Goal: Information Seeking & Learning: Understand process/instructions

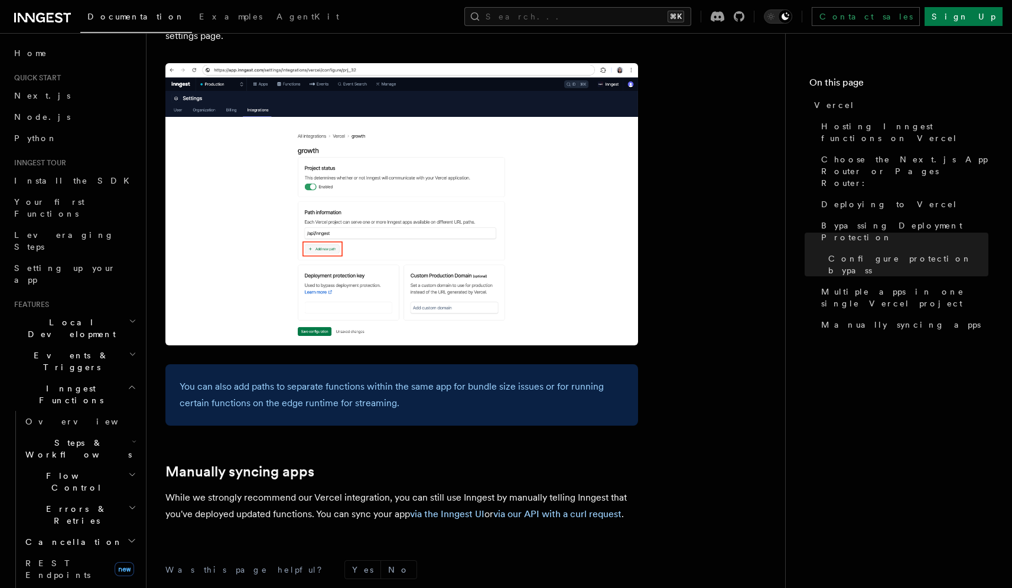
scroll to position [1892, 0]
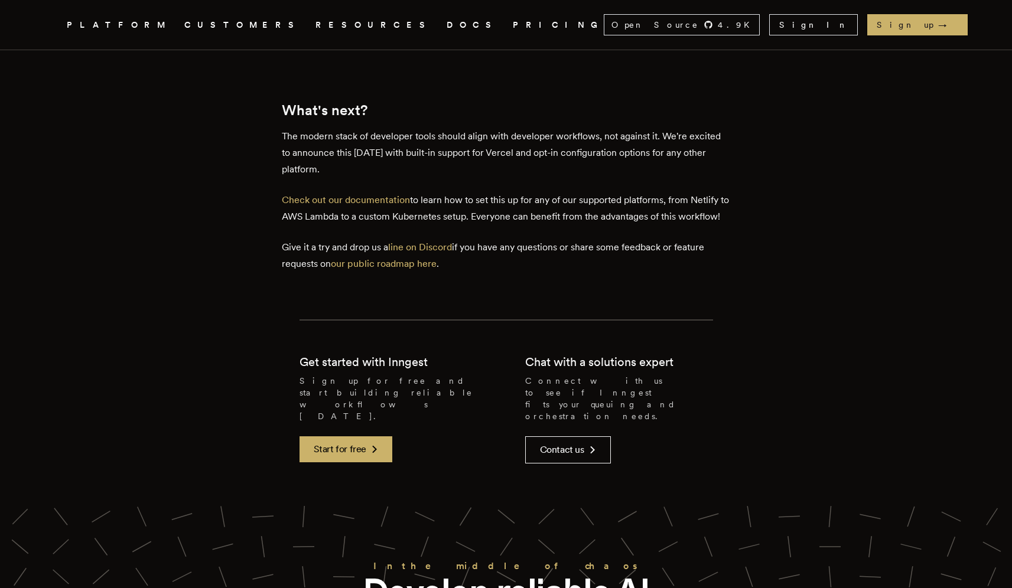
scroll to position [1925, 0]
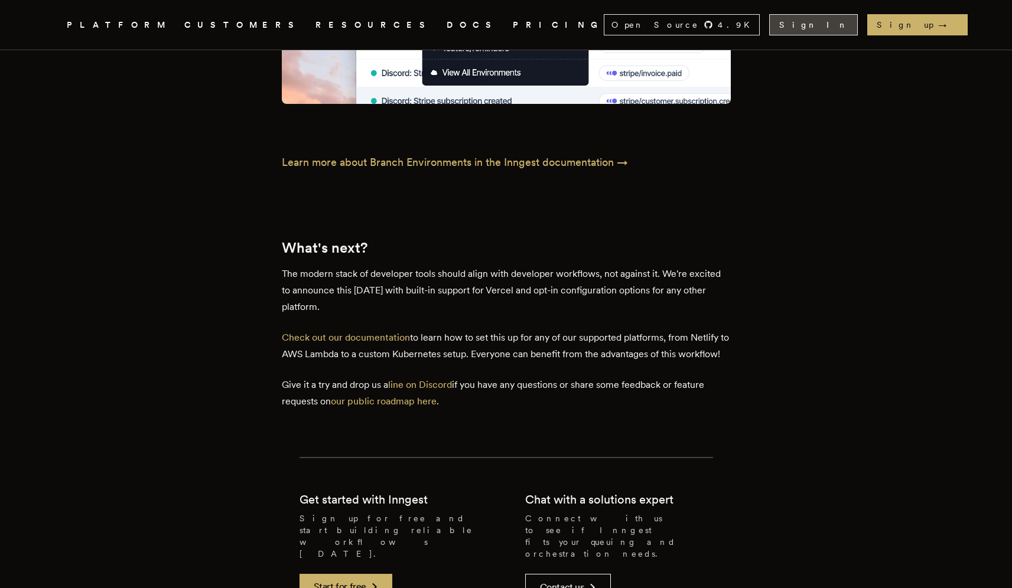
click at [858, 27] on link "Sign In" at bounding box center [813, 24] width 89 height 21
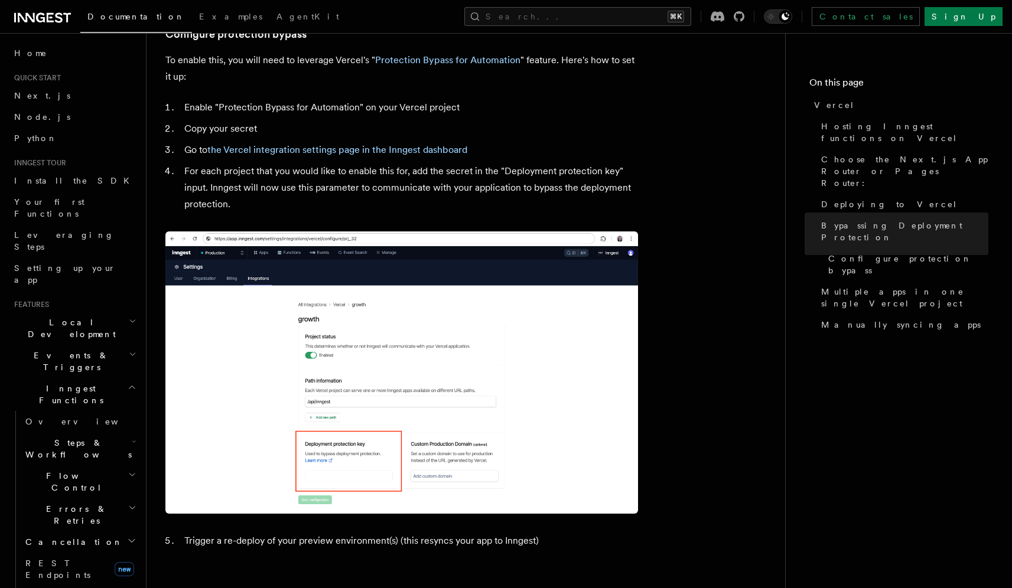
scroll to position [1077, 0]
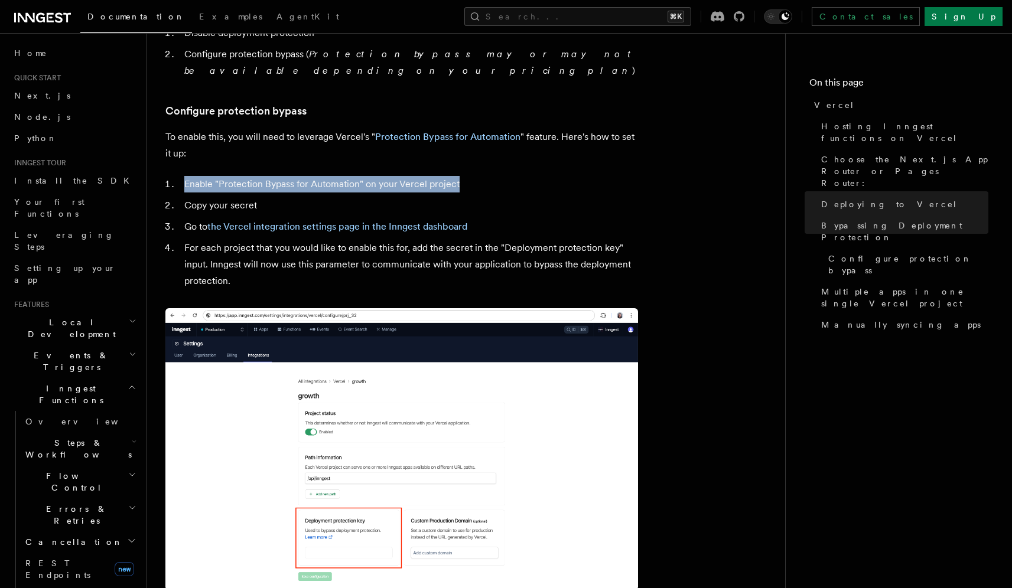
drag, startPoint x: 190, startPoint y: 152, endPoint x: 468, endPoint y: 150, distance: 278.2
click at [468, 176] on li "Enable "Protection Bypass for Automation" on your Vercel project" at bounding box center [409, 184] width 457 height 17
